Goal: Information Seeking & Learning: Learn about a topic

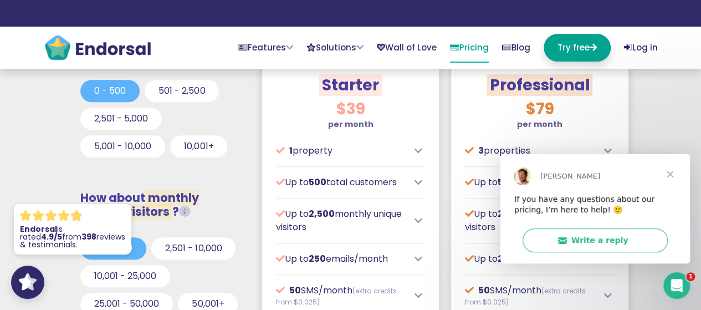
click at [667, 176] on span "Close" at bounding box center [670, 173] width 40 height 40
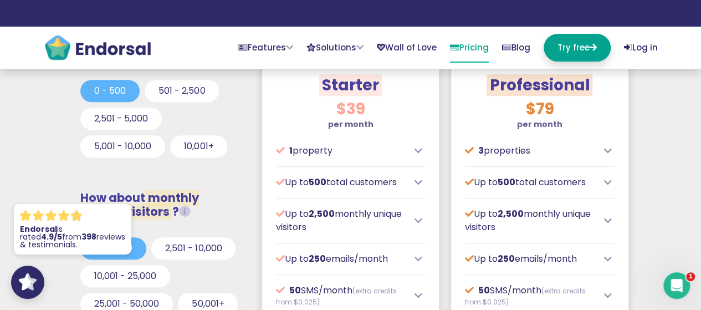
click at [611, 150] on div "3 properties" at bounding box center [539, 150] width 149 height 13
click at [603, 150] on div "3 properties" at bounding box center [539, 150] width 149 height 13
click at [608, 150] on icon at bounding box center [608, 150] width 8 height 9
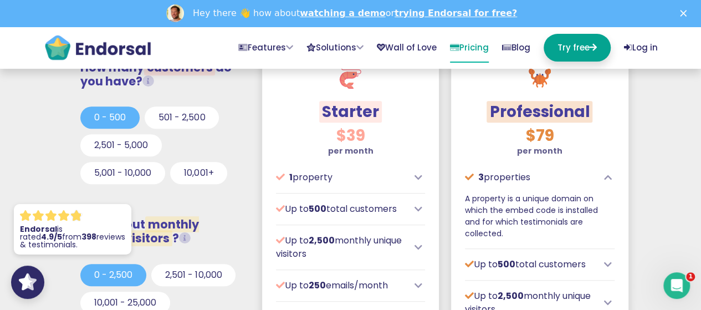
click at [609, 173] on icon at bounding box center [608, 177] width 8 height 9
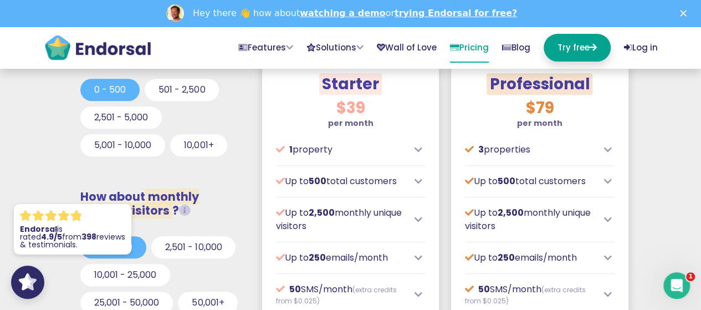
scroll to position [369, 0]
click at [418, 218] on icon at bounding box center [418, 219] width 8 height 9
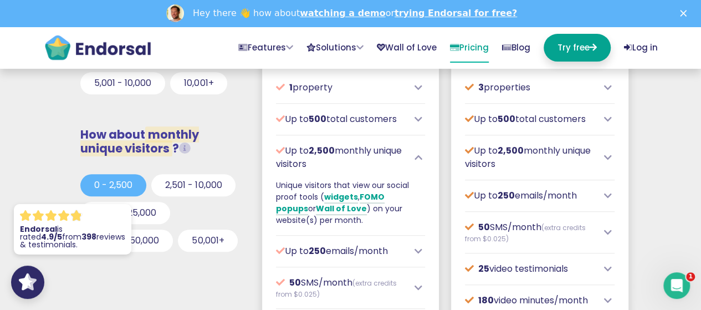
scroll to position [434, 0]
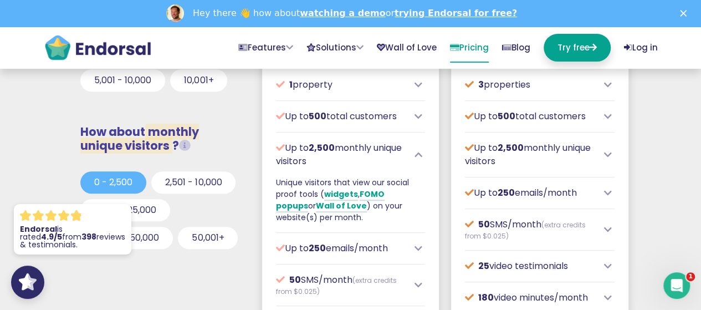
click at [416, 247] on icon at bounding box center [418, 248] width 8 height 9
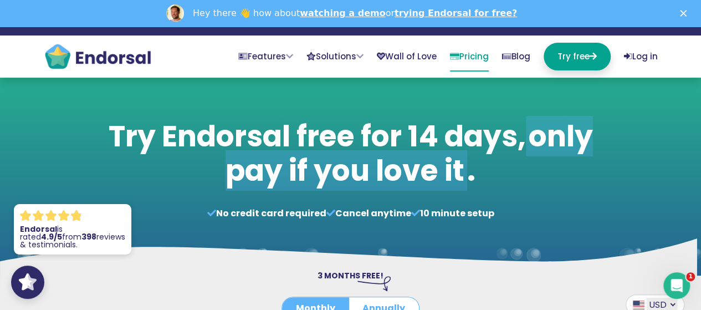
scroll to position [0, 0]
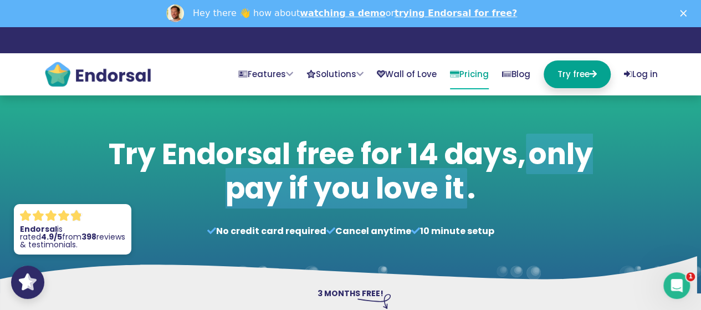
click at [361, 296] on img at bounding box center [373, 301] width 33 height 14
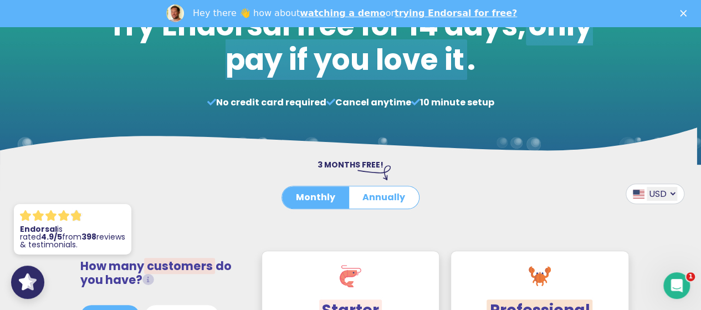
scroll to position [203, 0]
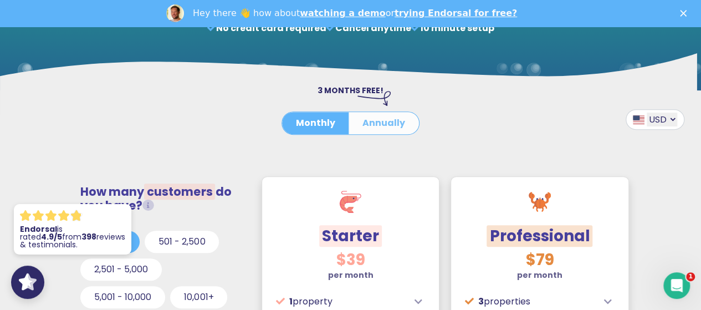
click at [388, 122] on button "Annually" at bounding box center [383, 123] width 70 height 22
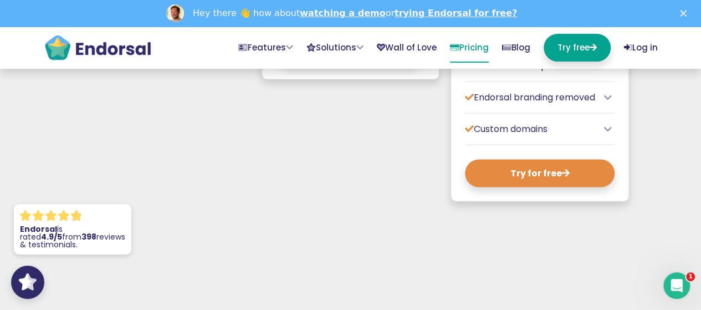
scroll to position [0, 0]
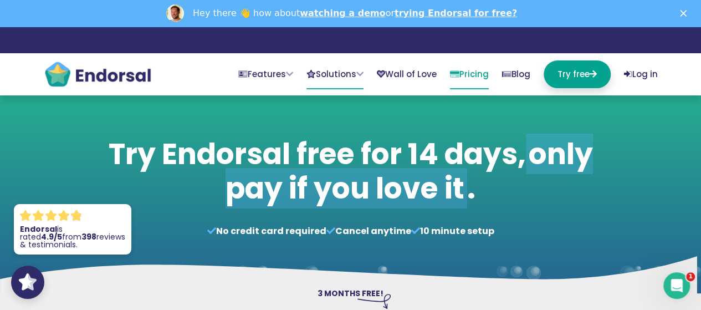
click at [327, 81] on link "Solutions" at bounding box center [334, 74] width 57 height 29
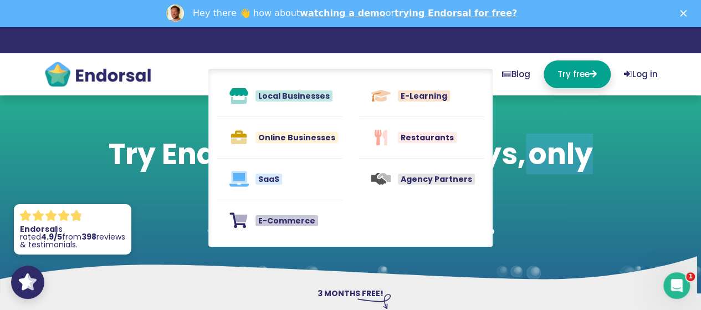
click at [169, 61] on ul "Features Collect EndoForms Beautifully simple testimonial capture forms. AutoRe…" at bounding box center [409, 74] width 497 height 28
